Goal: Task Accomplishment & Management: Manage account settings

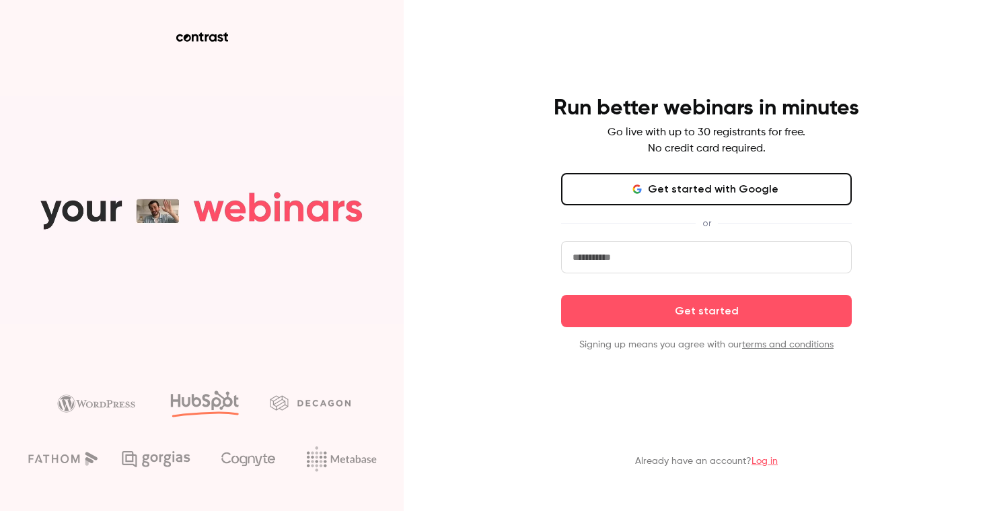
click at [649, 186] on button "Get started with Google" at bounding box center [706, 189] width 291 height 32
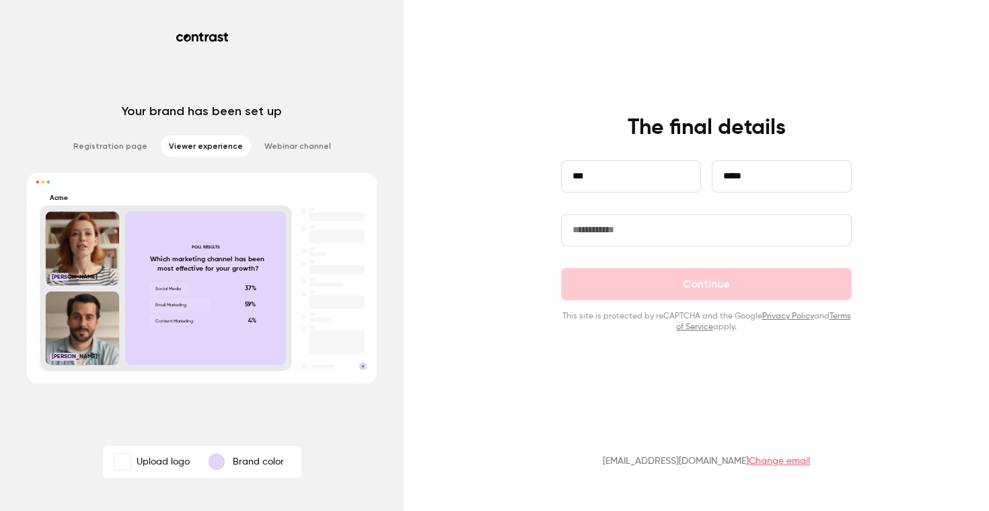
click at [659, 226] on input "text" at bounding box center [706, 230] width 291 height 32
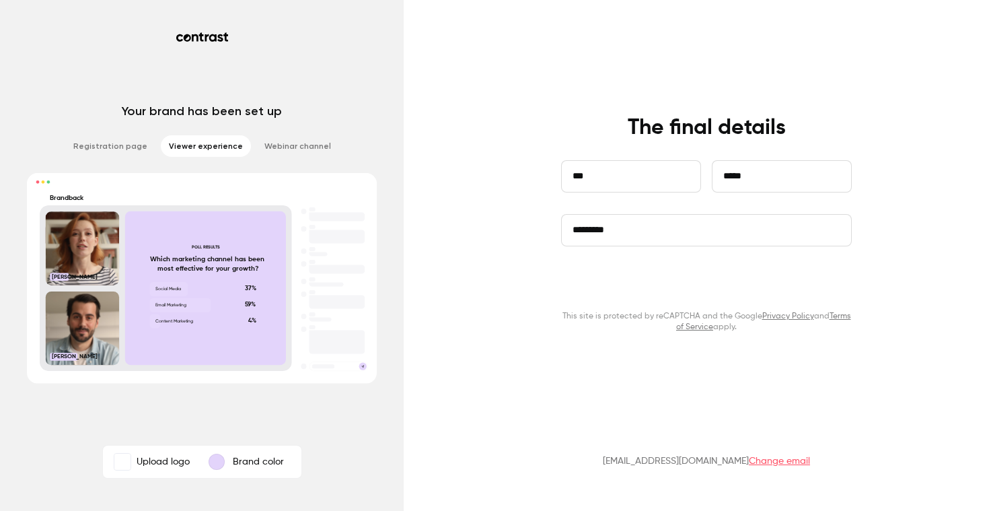
type input "*********"
click at [663, 278] on button "Continue" at bounding box center [706, 284] width 291 height 32
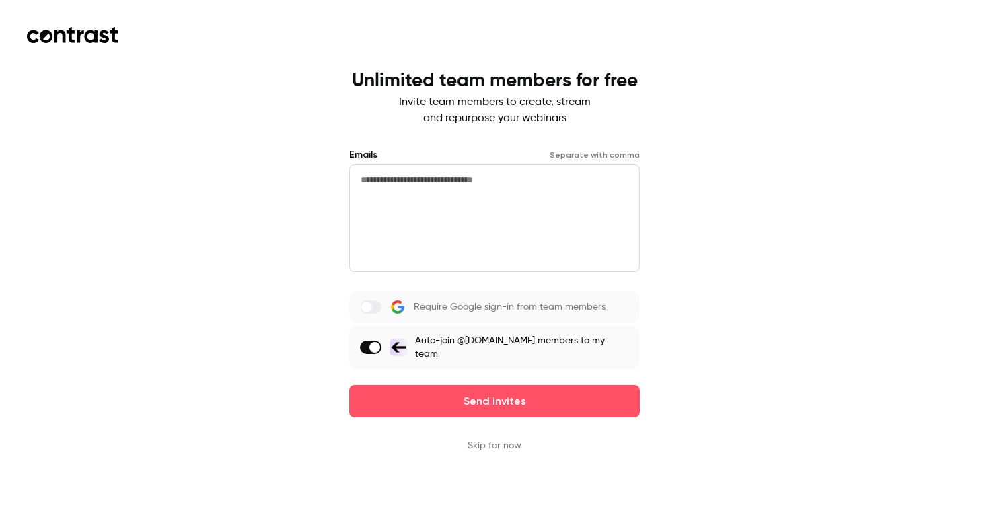
click at [573, 214] on textarea at bounding box center [494, 218] width 291 height 108
click at [463, 431] on div "Unlimited team members for free Invite team members to create, stream and repur…" at bounding box center [494, 261] width 291 height 382
click at [478, 439] on button "Skip for now" at bounding box center [495, 445] width 54 height 13
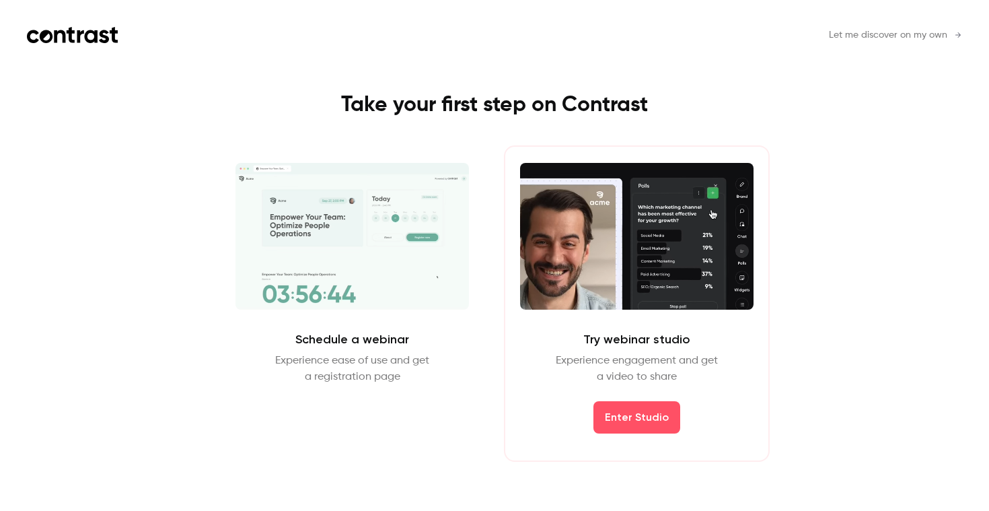
click at [587, 105] on h1 "Take your first step on Contrast" at bounding box center [494, 105] width 604 height 27
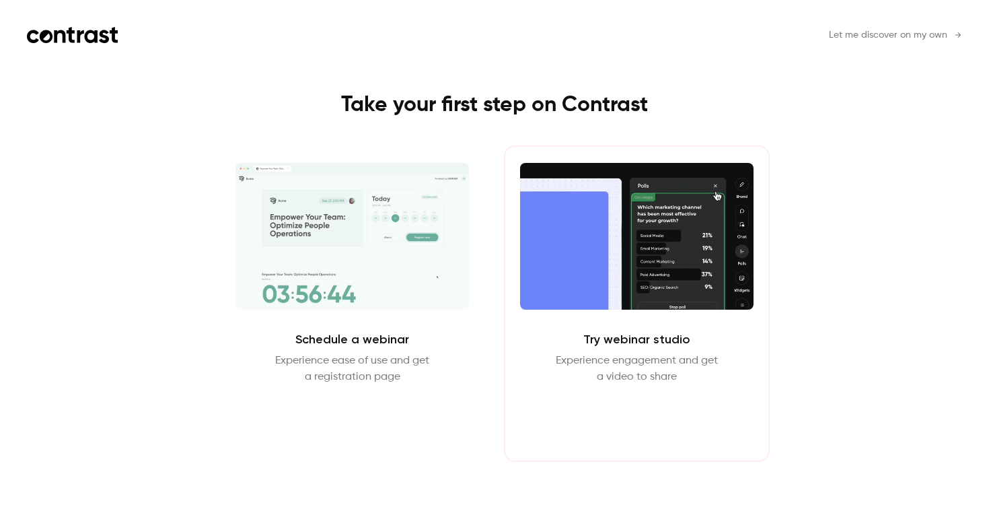
click at [614, 414] on button "Enter Studio" at bounding box center [636, 417] width 87 height 32
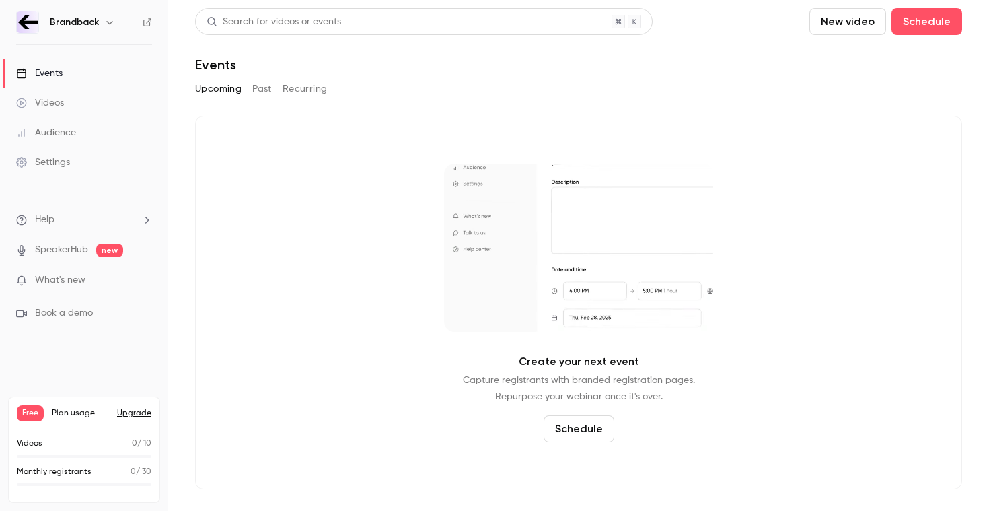
click at [110, 28] on button "button" at bounding box center [110, 22] width 16 height 16
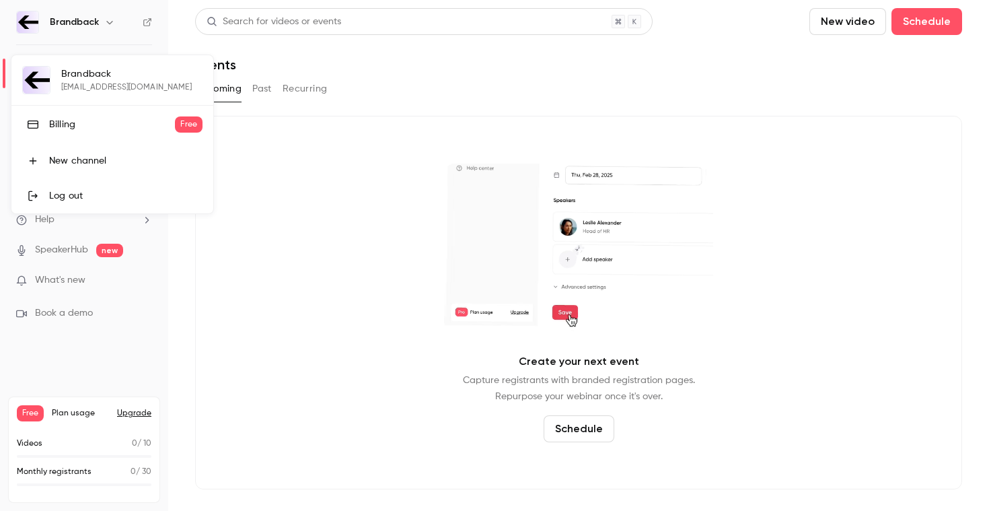
click at [118, 30] on div at bounding box center [494, 255] width 989 height 511
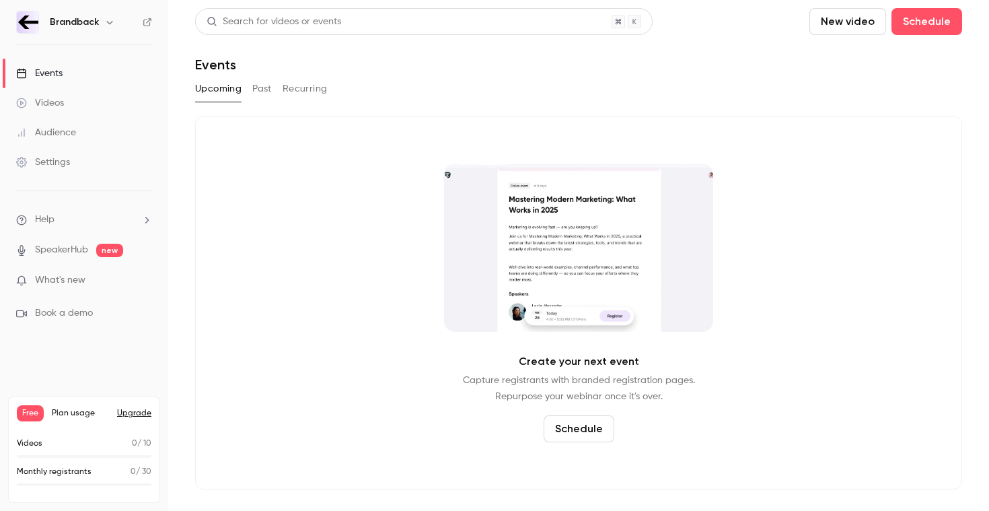
click at [80, 170] on link "Settings" at bounding box center [84, 162] width 168 height 30
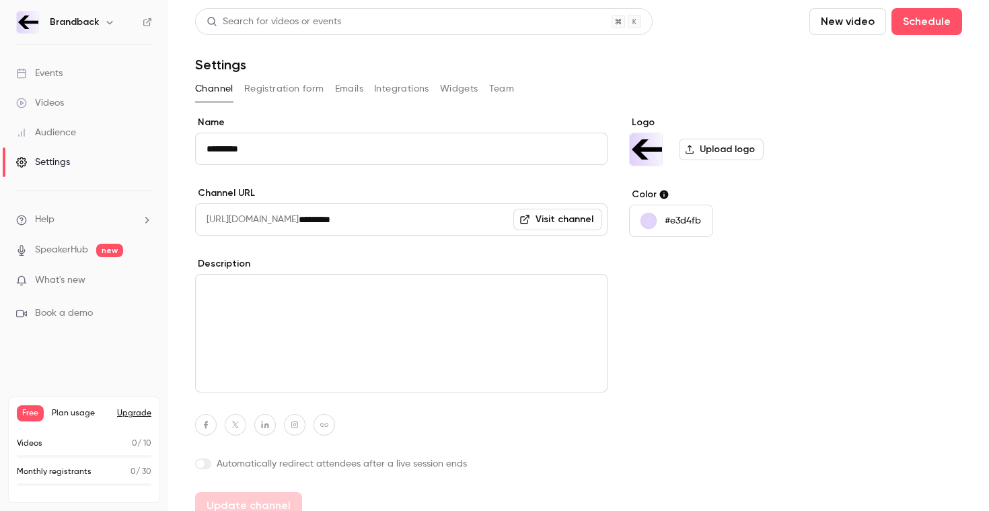
scroll to position [16, 0]
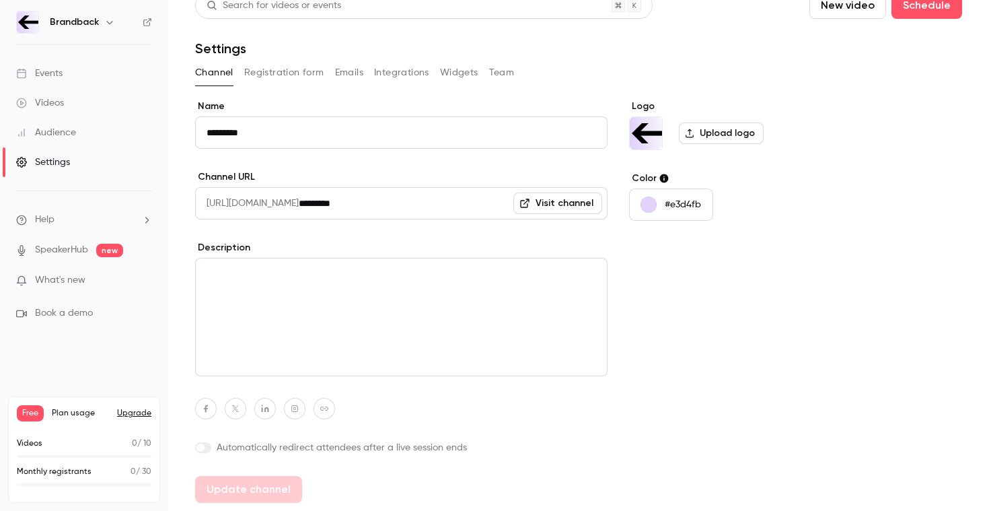
click at [492, 78] on button "Team" at bounding box center [502, 73] width 26 height 22
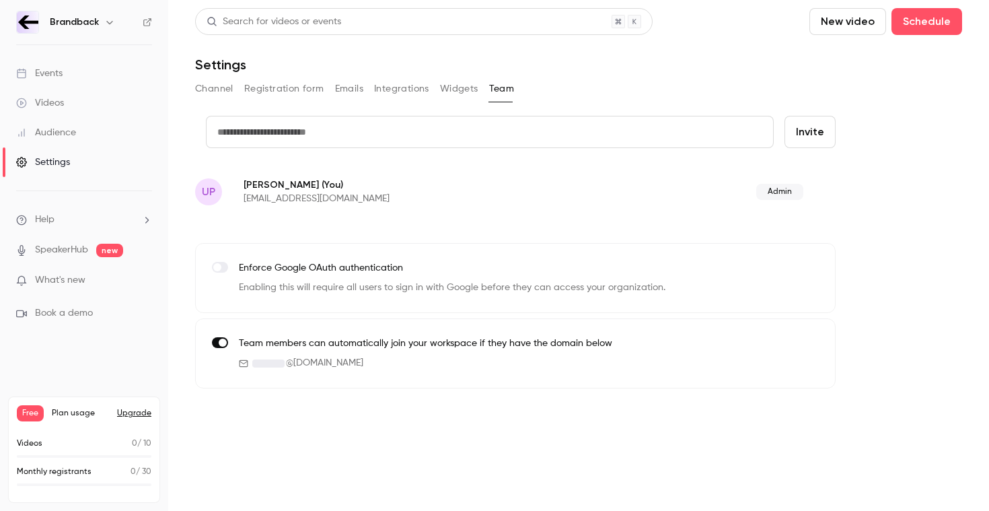
click at [430, 121] on input "text" at bounding box center [490, 132] width 568 height 32
paste input "**********"
type input "**********"
click at [785, 116] on button "Invite" at bounding box center [810, 132] width 51 height 32
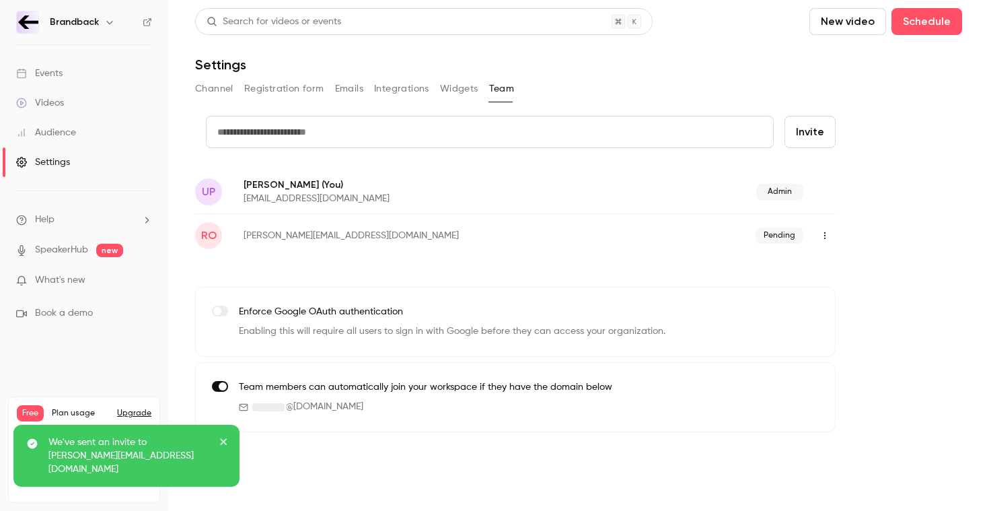
click at [225, 445] on icon "close" at bounding box center [223, 441] width 7 height 7
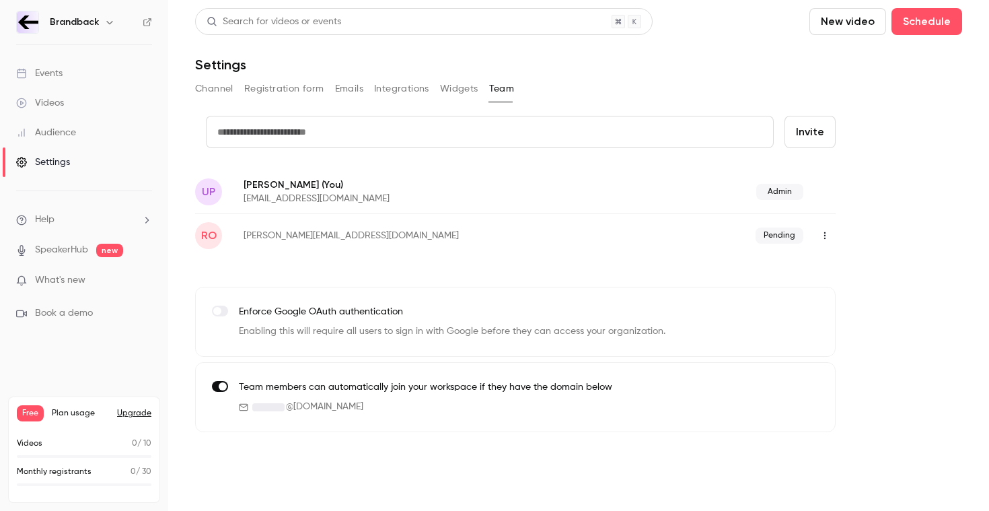
click at [68, 22] on h6 "Brandback" at bounding box center [74, 21] width 49 height 13
click at [20, 19] on img at bounding box center [28, 22] width 22 height 22
click at [54, 70] on div "Events" at bounding box center [39, 73] width 46 height 13
